Goal: Information Seeking & Learning: Learn about a topic

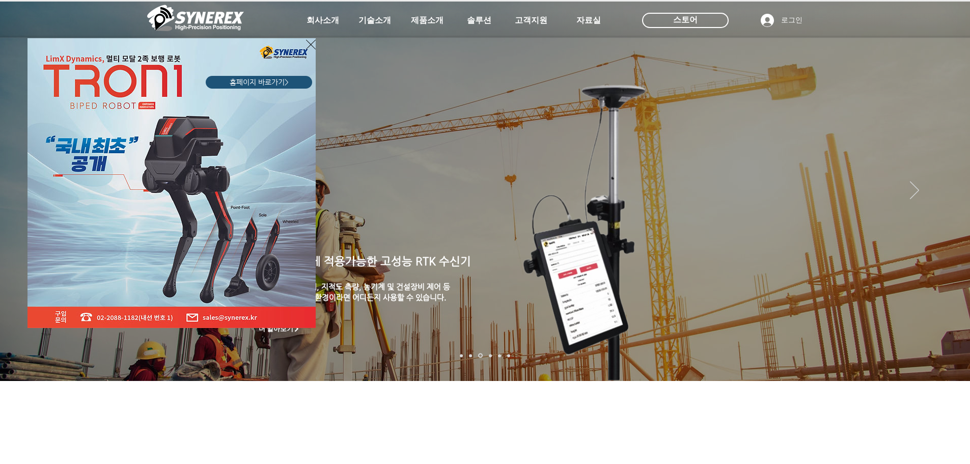
click at [335, 20] on div "LimX Dinamics" at bounding box center [485, 232] width 970 height 464
click at [313, 41] on icon "사이트로 돌아가기" at bounding box center [311, 44] width 10 height 13
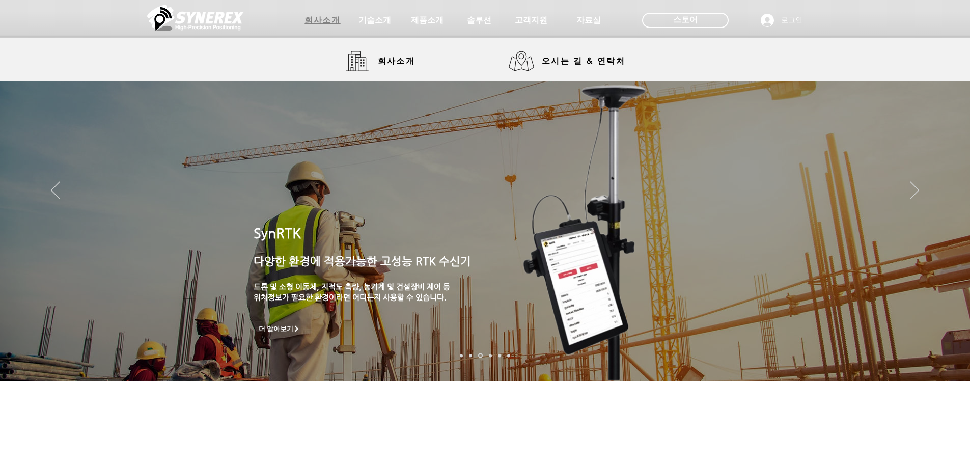
click at [321, 22] on span "회사소개" at bounding box center [322, 20] width 36 height 11
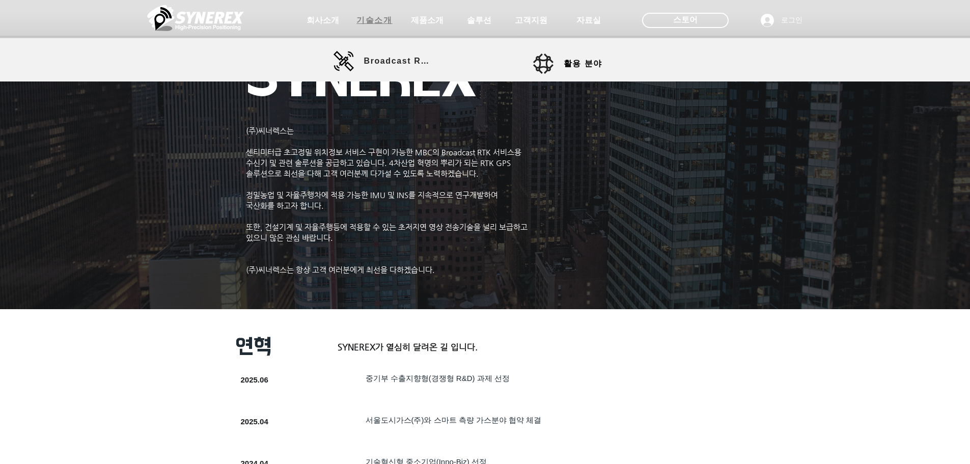
click at [378, 19] on span "기술소개" at bounding box center [374, 20] width 36 height 11
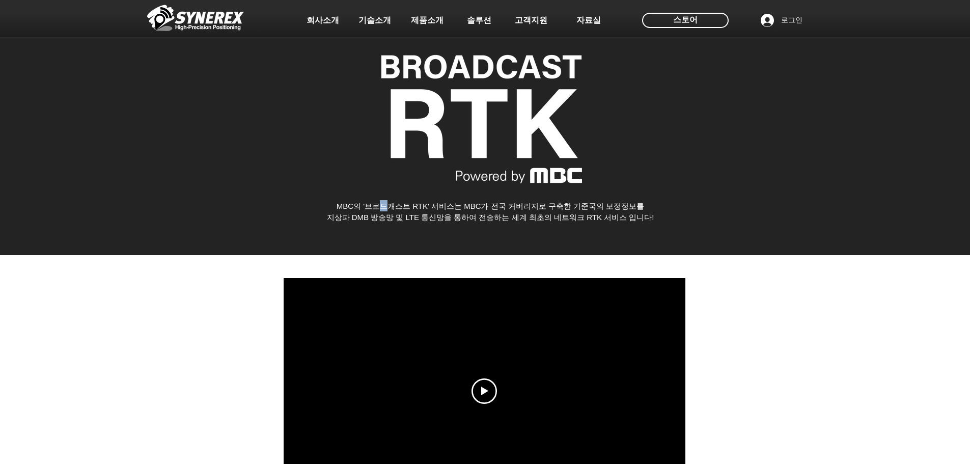
drag, startPoint x: 382, startPoint y: 201, endPoint x: 388, endPoint y: 220, distance: 19.8
click at [388, 214] on div "MBC의 '브로드캐스트 RTK' 서비스는 MBC가 전국 커버리지로 구축한 기준국의 보정정보를 지상파 DMB 방송망 및 LTE 통신망을 통하여 …" at bounding box center [490, 211] width 469 height 22
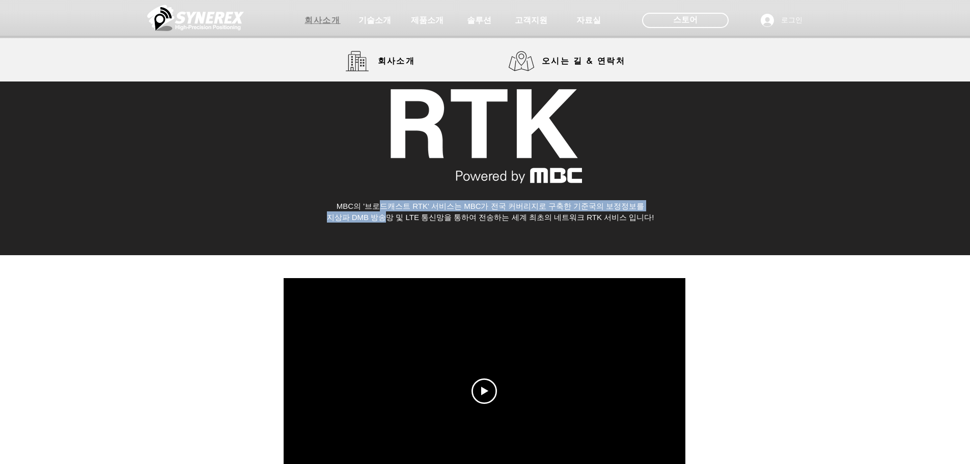
click at [326, 22] on span "회사소개" at bounding box center [322, 20] width 36 height 11
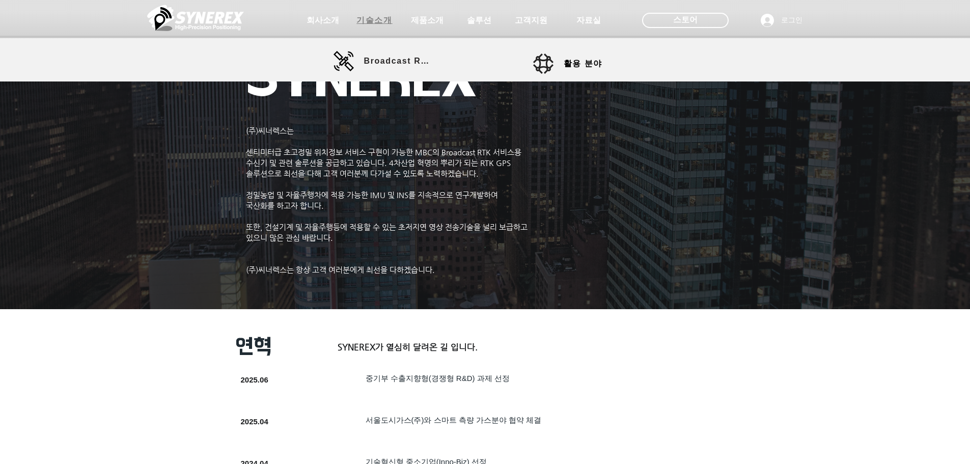
click at [385, 20] on span "기술소개" at bounding box center [374, 20] width 36 height 11
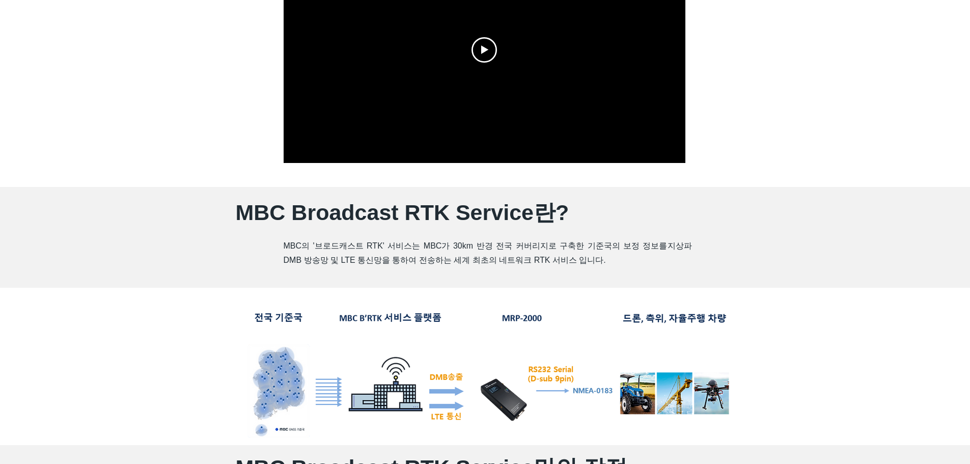
scroll to position [356, 0]
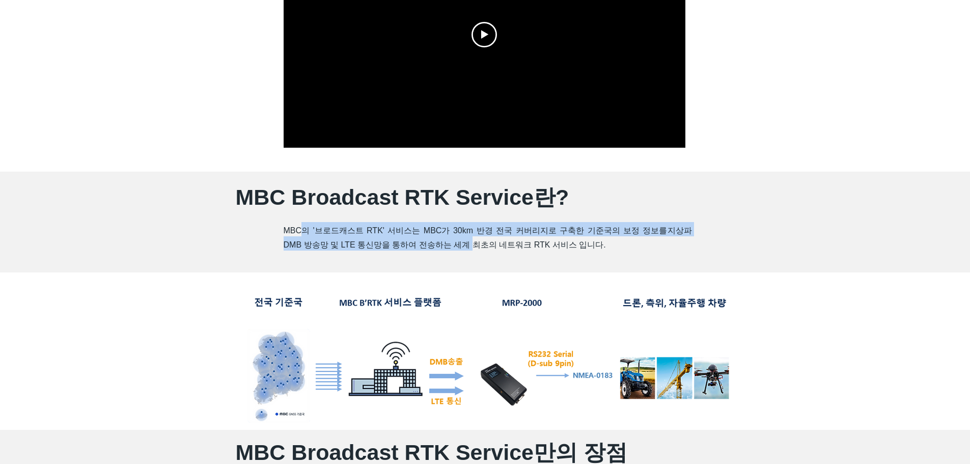
drag, startPoint x: 302, startPoint y: 231, endPoint x: 474, endPoint y: 248, distance: 173.4
click at [474, 248] on h2 "MBC의 '브로드캐스트 RTK' 서비스는 MBC가 30km 반경 전국 커버리지로 구축한 기준국의 보정 정보를 지상파 DMB 방송망 및 LTE …" at bounding box center [488, 236] width 408 height 29
click at [474, 248] on span "지상파 DMB 방송망 및 LTE 통신망을 통하여 전송하는 세계 최초의 네트워크 RTK 서비스 입니다." at bounding box center [488, 237] width 408 height 23
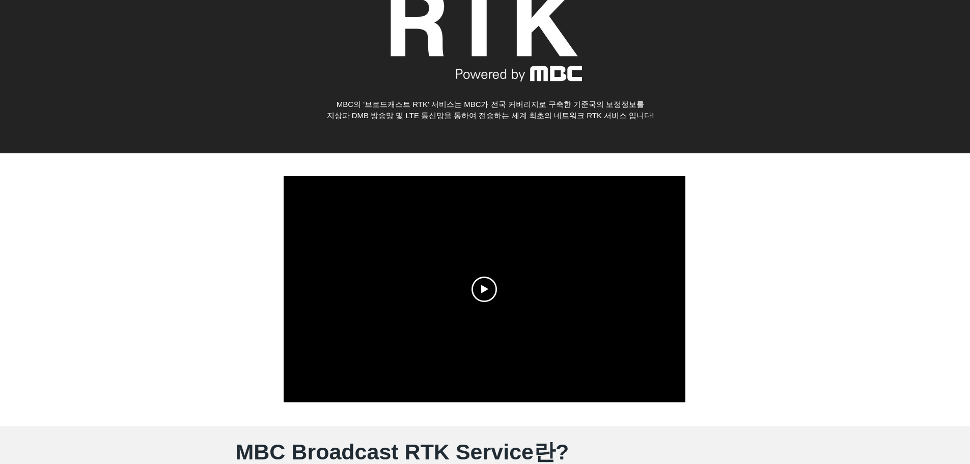
scroll to position [0, 0]
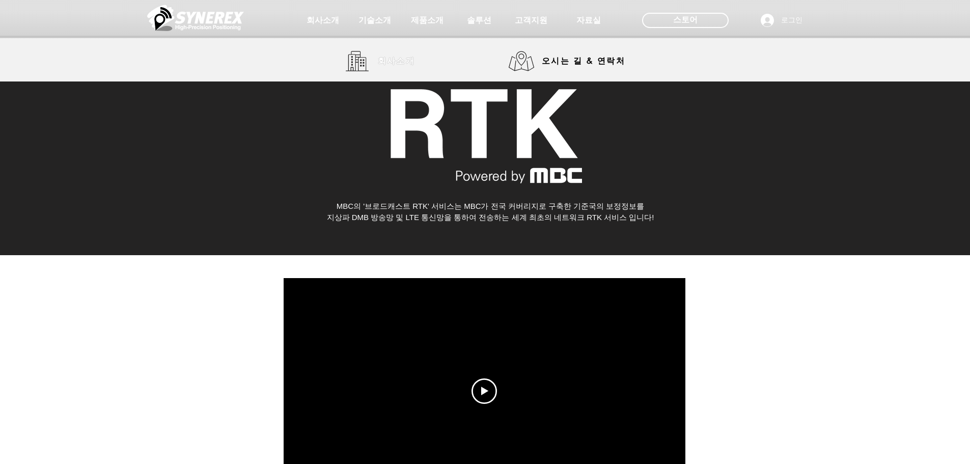
click at [375, 58] on span "회사소개" at bounding box center [396, 61] width 51 height 20
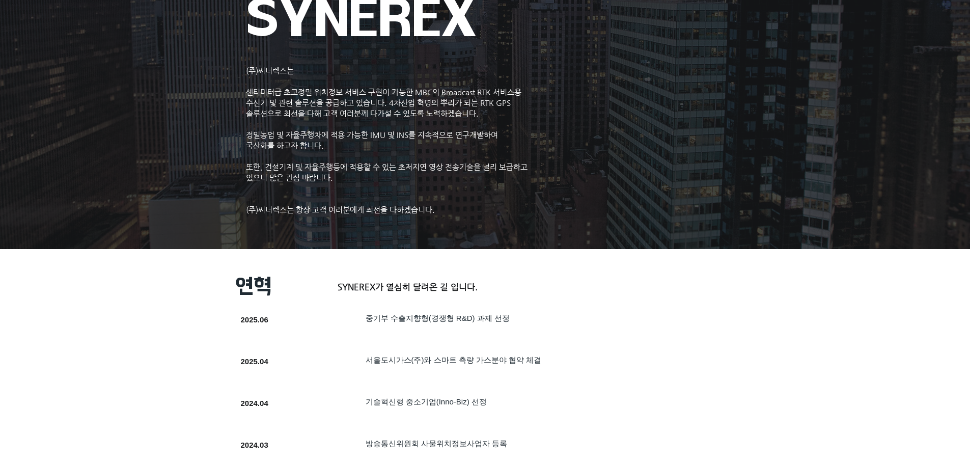
scroll to position [51, 0]
